Goal: Information Seeking & Learning: Learn about a topic

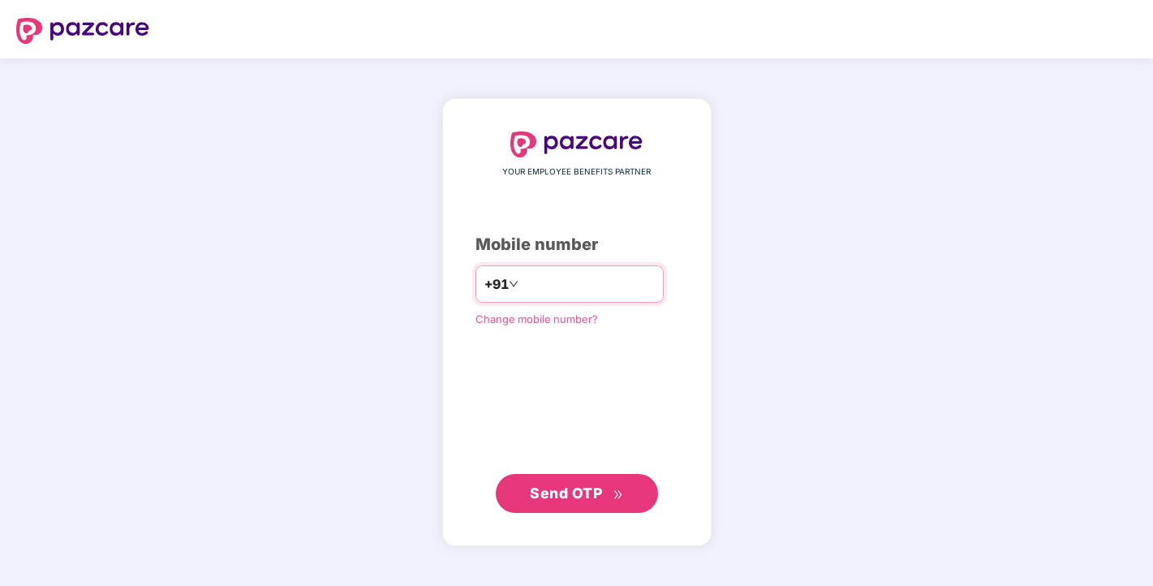
click at [612, 273] on input "number" at bounding box center [588, 284] width 133 height 26
type input "**********"
click at [627, 497] on button "Send OTP" at bounding box center [577, 493] width 162 height 39
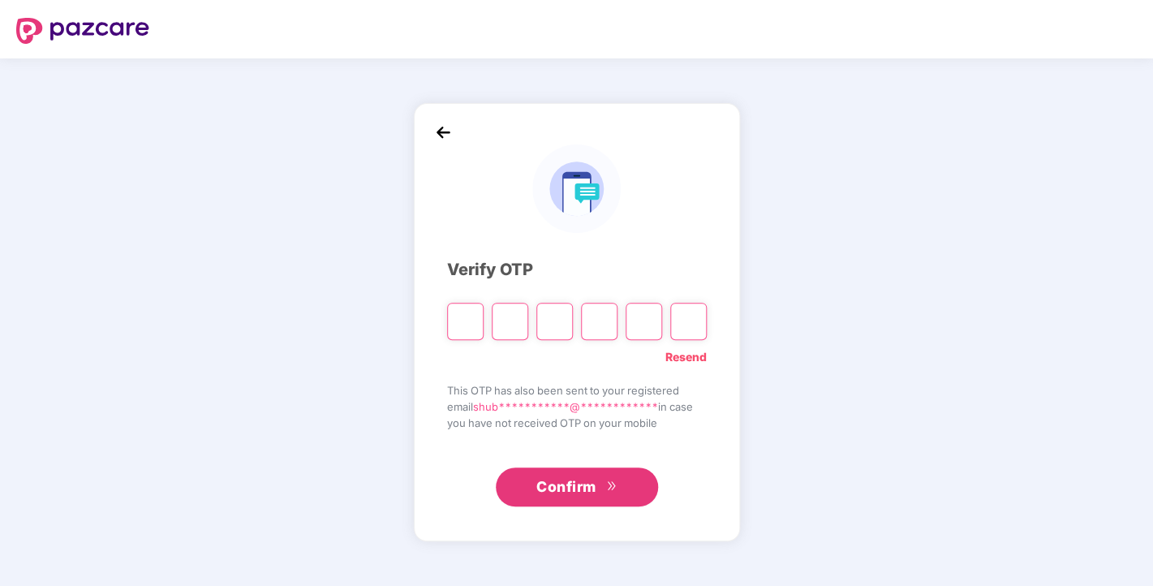
type input "*"
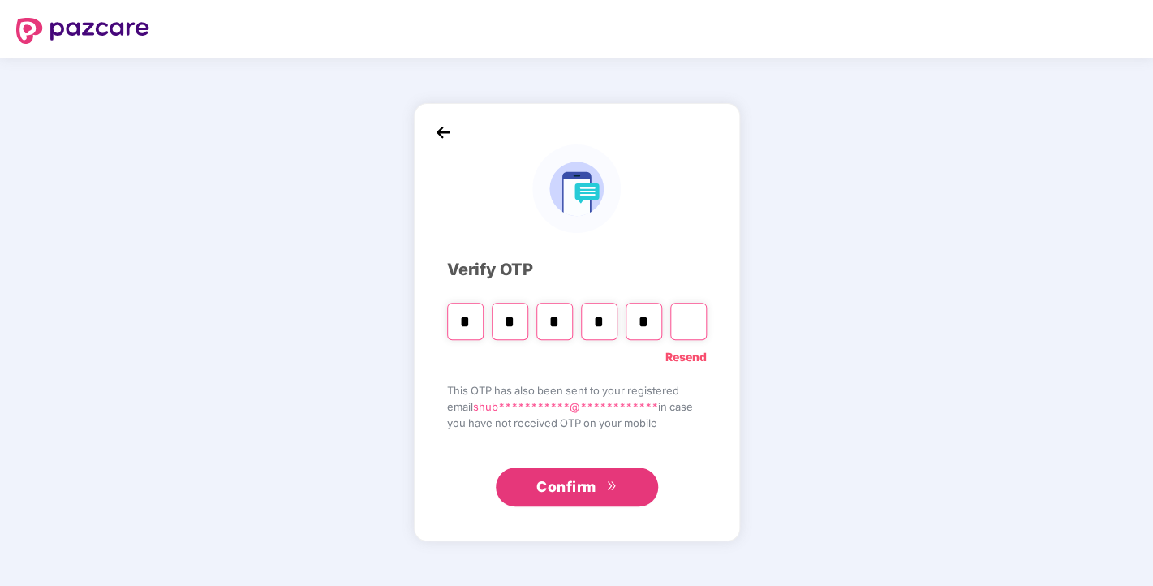
type input "*"
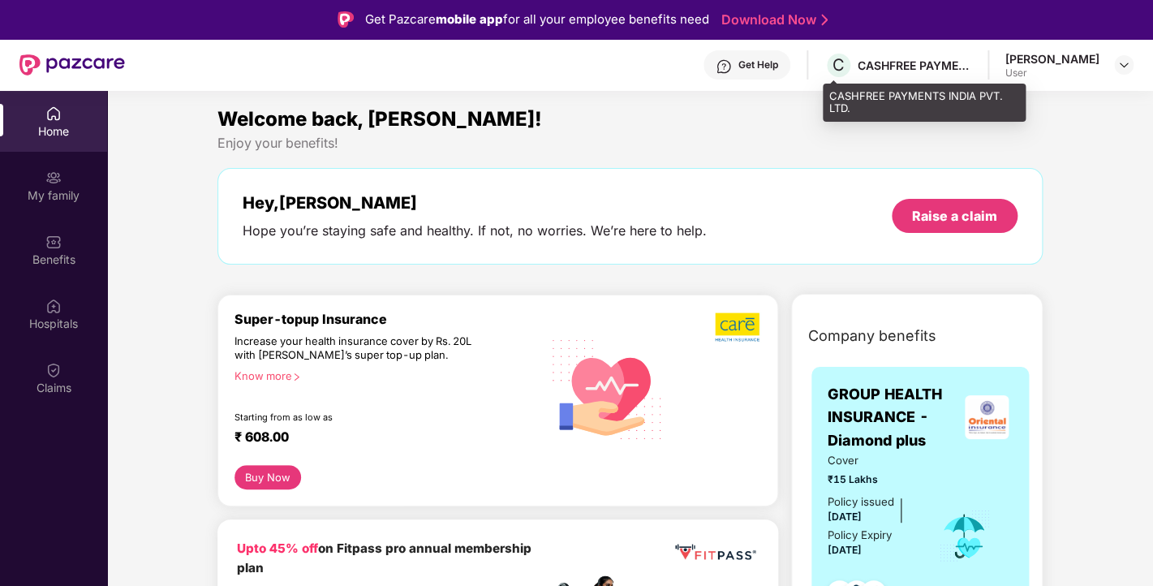
click at [937, 71] on div "CASHFREE PAYMENTS INDIA PVT. LTD." at bounding box center [914, 65] width 114 height 15
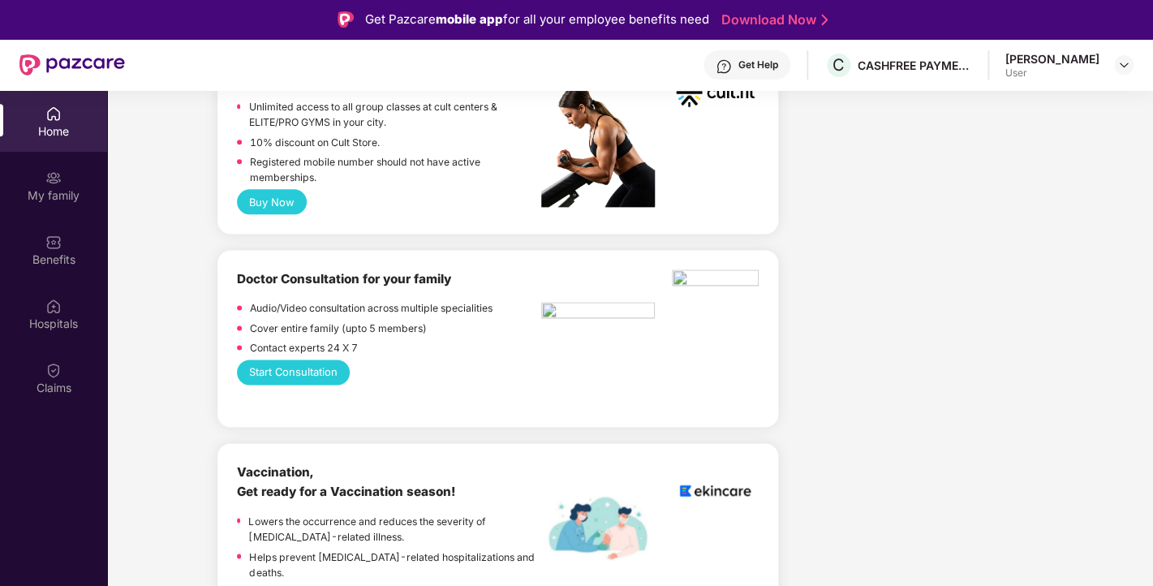
scroll to position [840, 0]
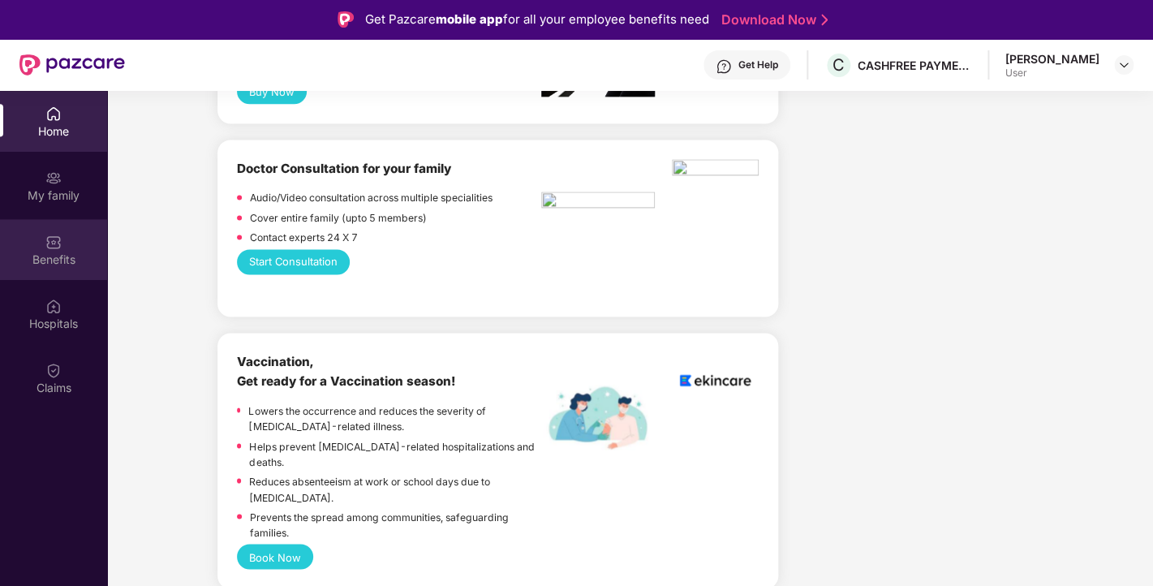
click at [64, 235] on div "Benefits" at bounding box center [53, 249] width 107 height 61
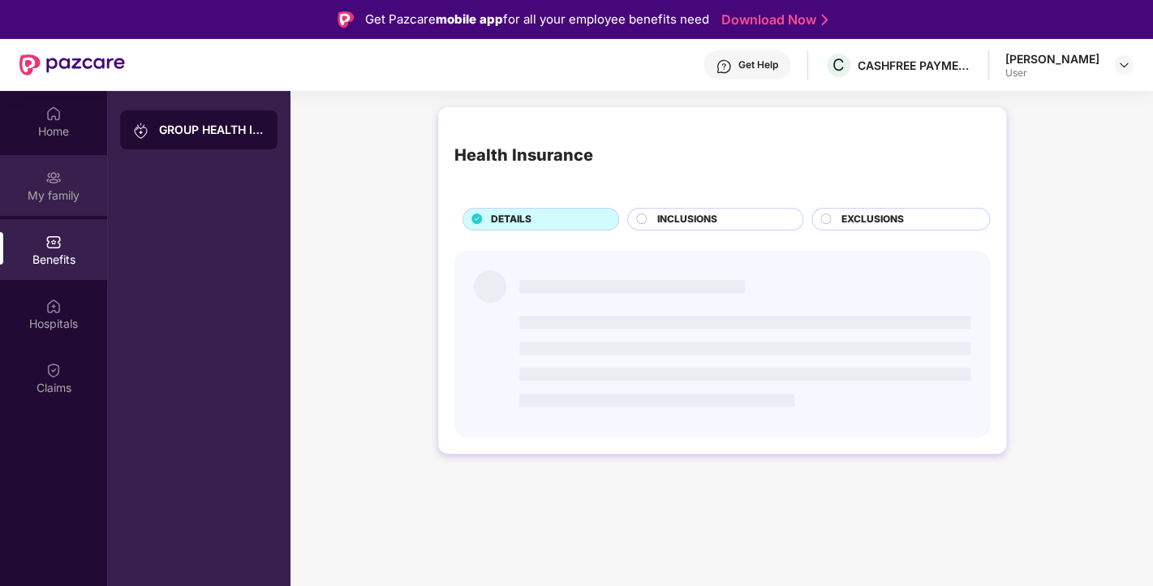
click at [66, 199] on div "My family" at bounding box center [53, 195] width 107 height 16
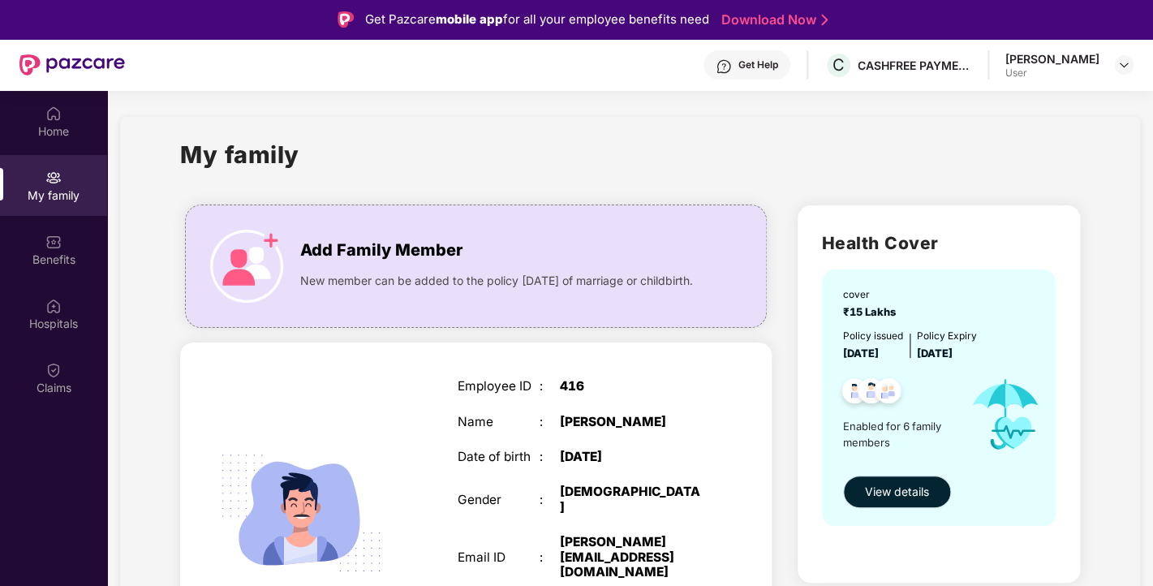
click at [891, 497] on span "View details" at bounding box center [897, 492] width 64 height 18
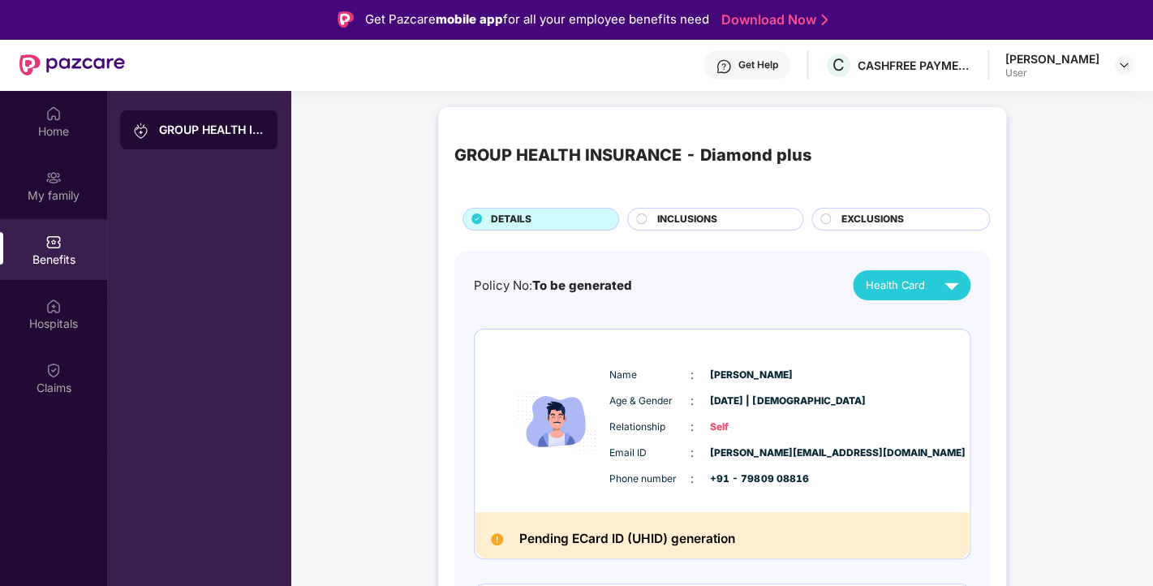
click at [699, 217] on span "INCLUSIONS" at bounding box center [687, 219] width 60 height 15
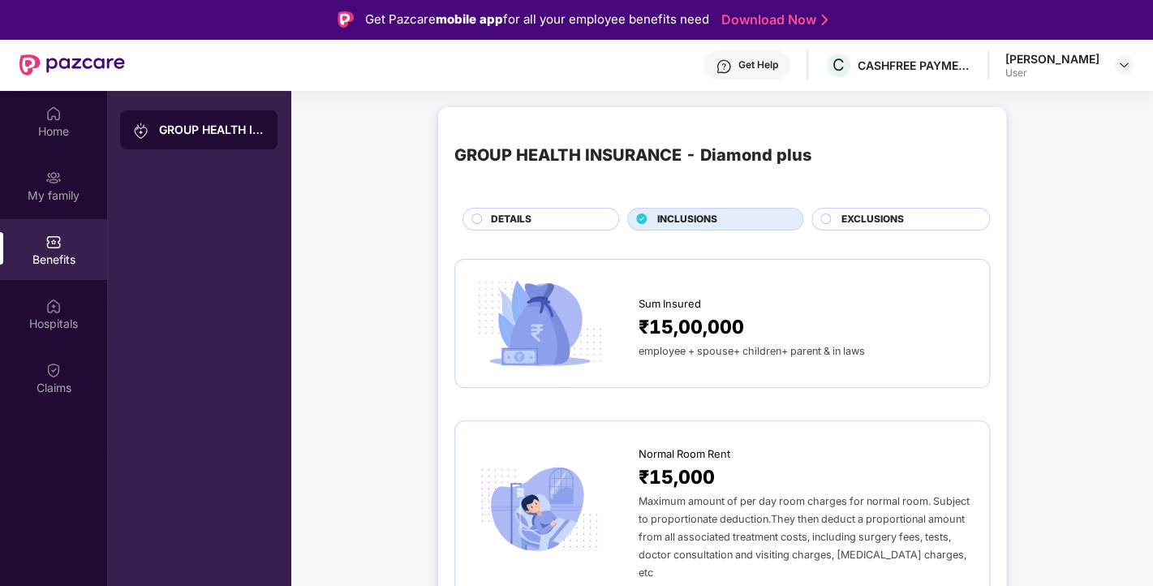
click at [827, 222] on circle at bounding box center [825, 218] width 11 height 11
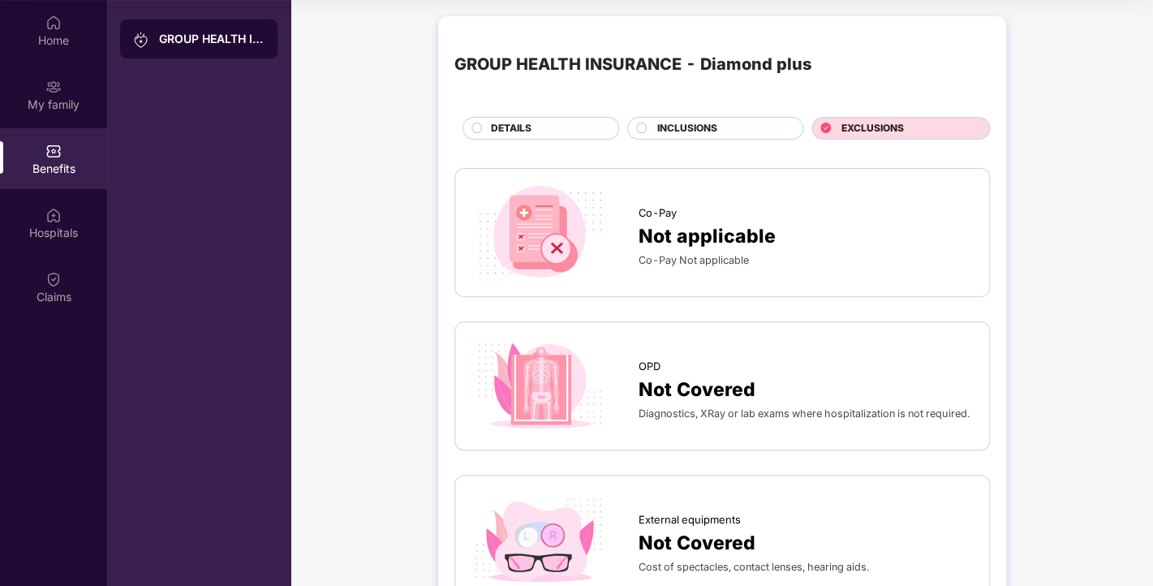
click at [706, 135] on span "INCLUSIONS" at bounding box center [687, 128] width 60 height 15
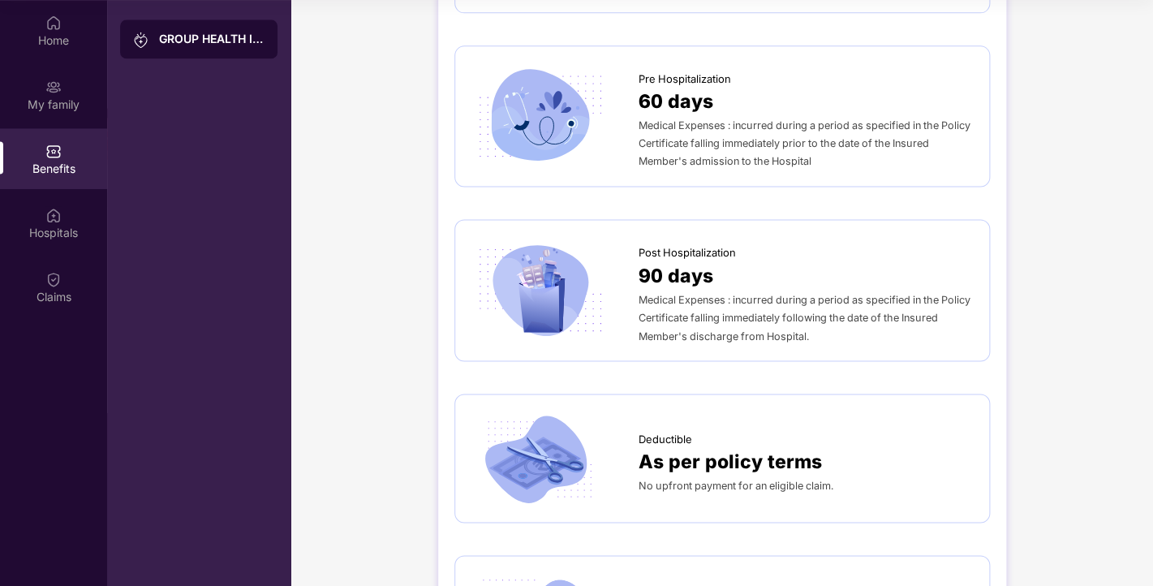
scroll to position [716, 0]
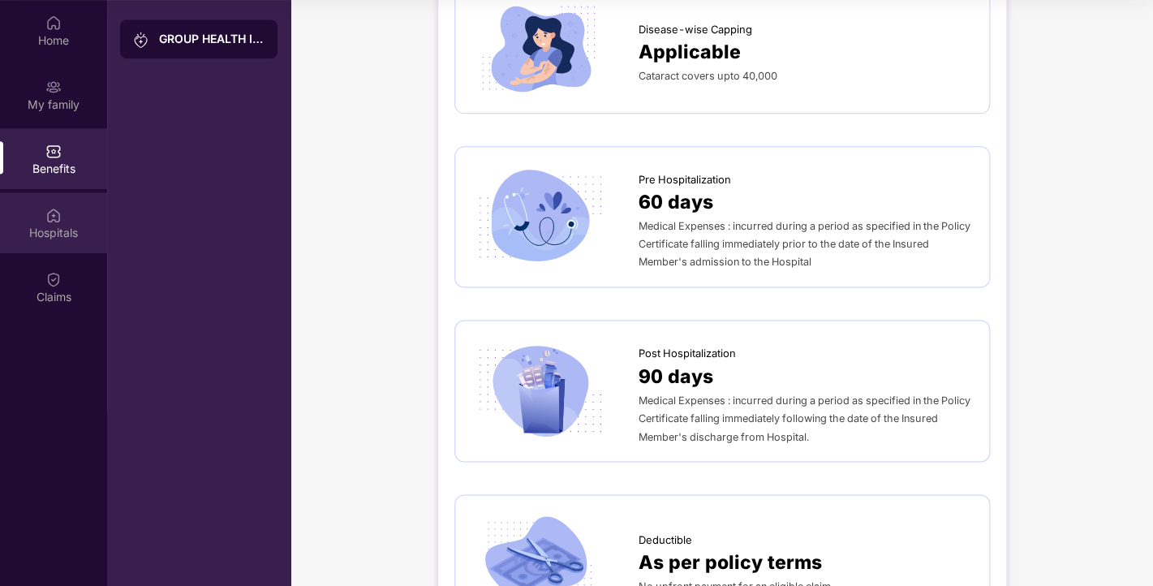
click at [48, 223] on div "Hospitals" at bounding box center [53, 222] width 107 height 61
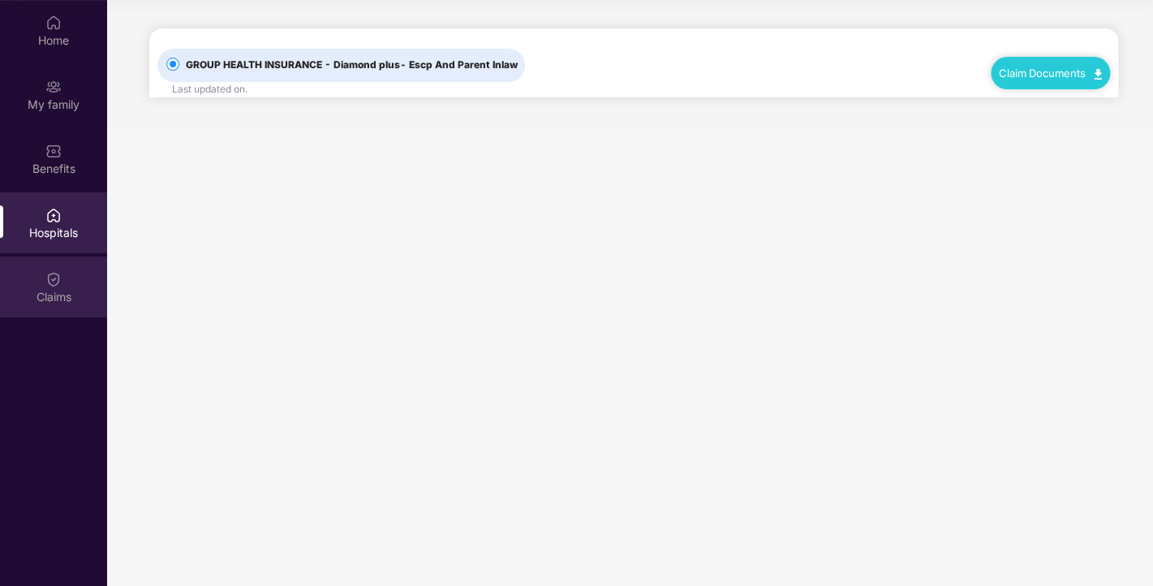
click at [55, 290] on div "Claims" at bounding box center [53, 297] width 107 height 16
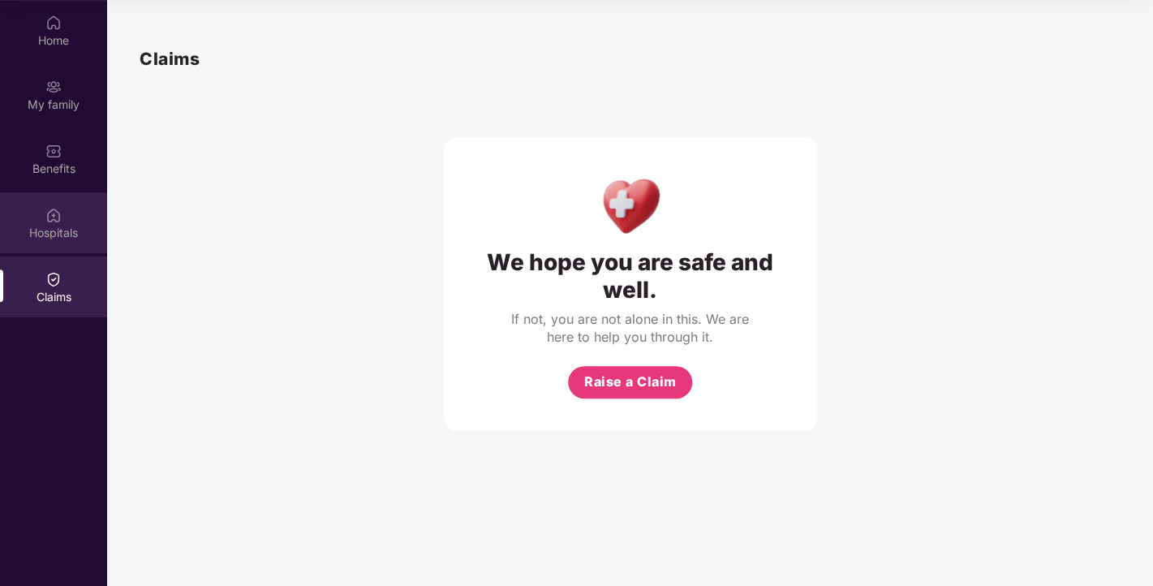
click at [67, 224] on div "Hospitals" at bounding box center [53, 222] width 107 height 61
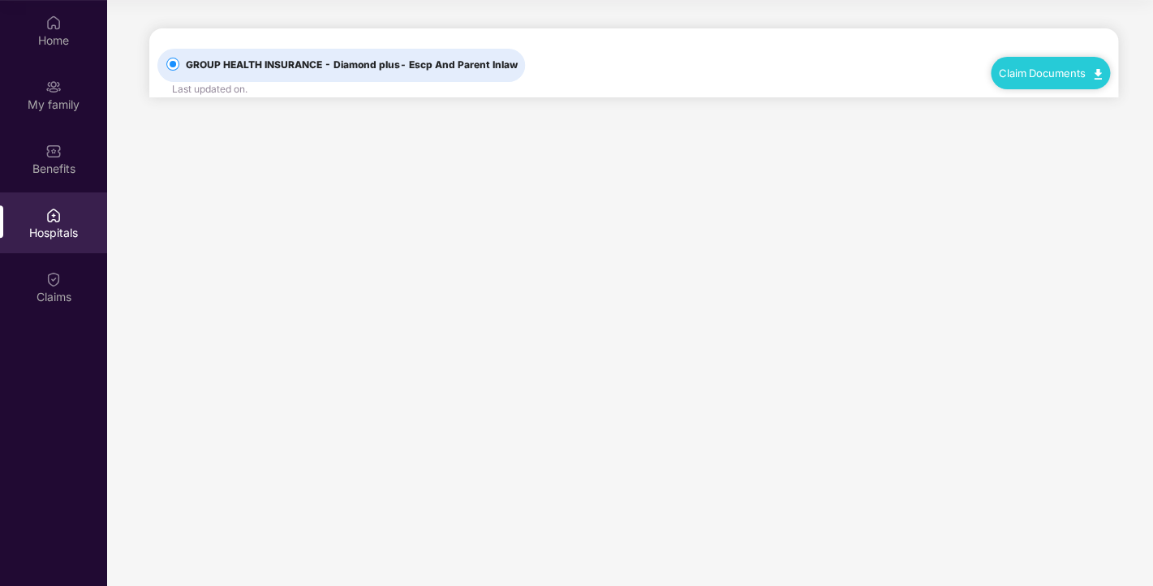
click at [1023, 73] on link "Claim Documents" at bounding box center [1049, 73] width 103 height 13
click at [801, 303] on main "GROUP HEALTH INSURANCE - Diamond plus - Escp And Parent Inlaw Last updated on .…" at bounding box center [630, 293] width 1046 height 586
